Goal: Information Seeking & Learning: Learn about a topic

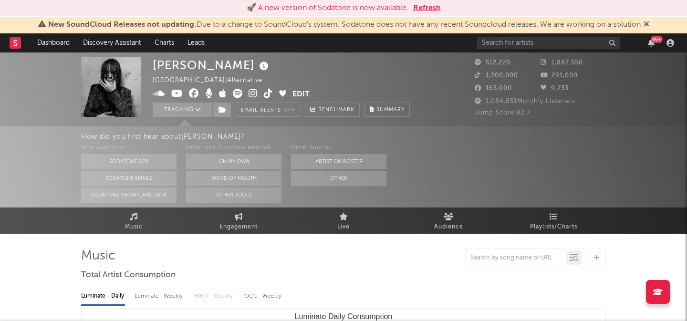
select select "6m"
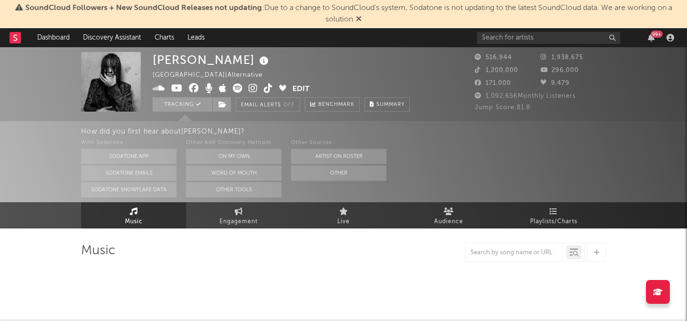
select select "6m"
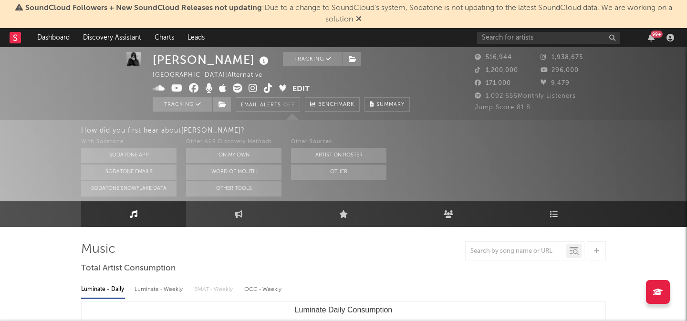
scroll to position [1, 0]
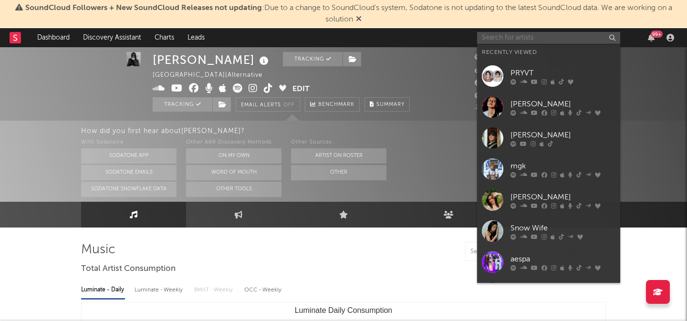
click at [504, 36] on input "text" at bounding box center [548, 38] width 143 height 12
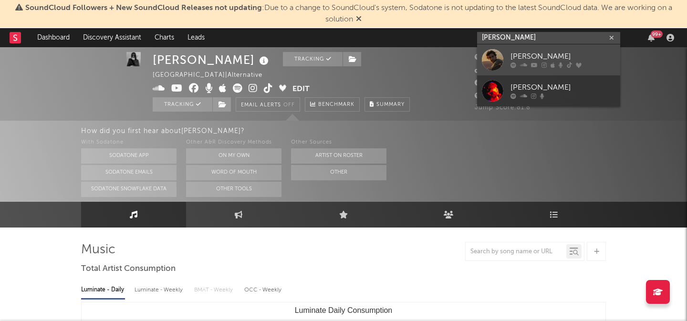
type input "[PERSON_NAME]"
click at [512, 51] on link "[PERSON_NAME]" at bounding box center [548, 59] width 143 height 31
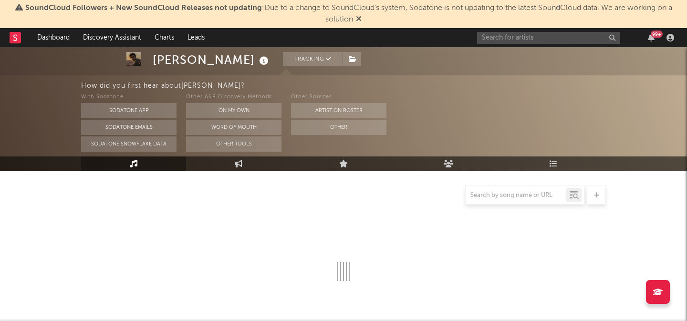
select select "6m"
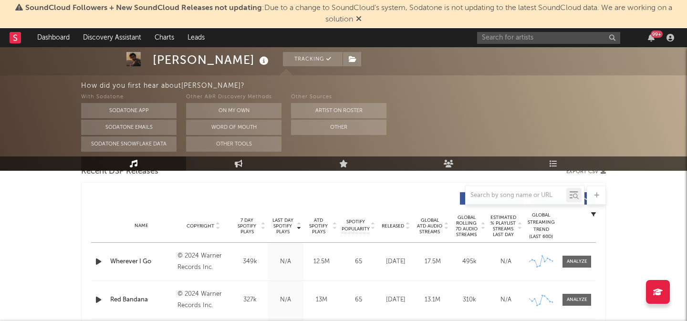
scroll to position [367, 0]
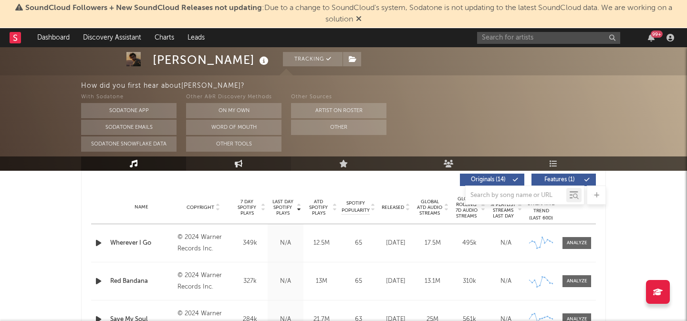
click at [242, 162] on icon at bounding box center [239, 164] width 8 height 8
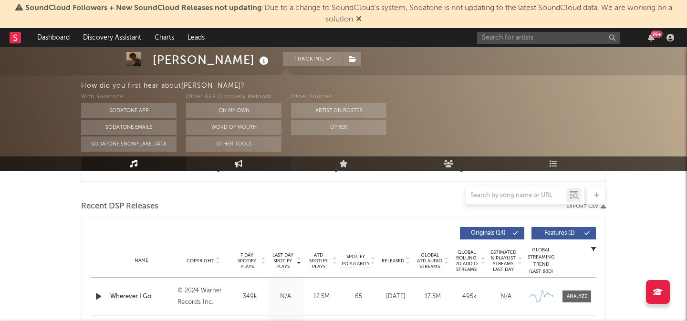
select select "1w"
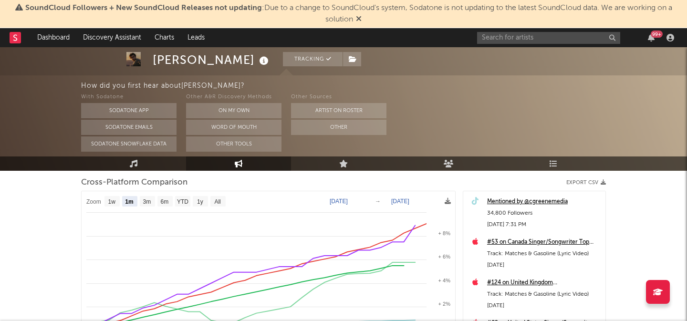
scroll to position [129, 0]
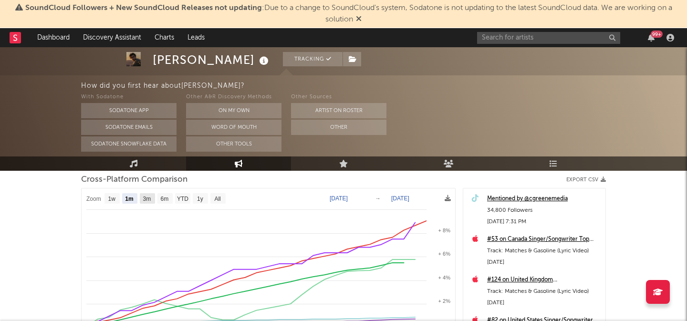
click at [147, 198] on text "3m" at bounding box center [147, 199] width 8 height 7
select select "3m"
type input "[DATE]"
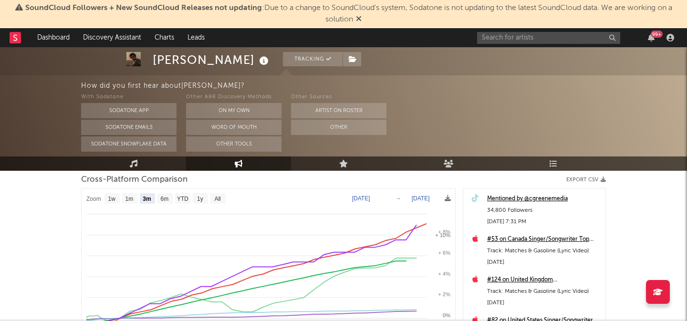
select select "3m"
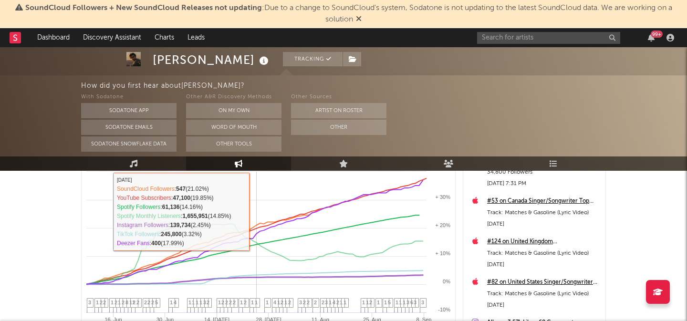
scroll to position [166, 0]
